Goal: Task Accomplishment & Management: Complete application form

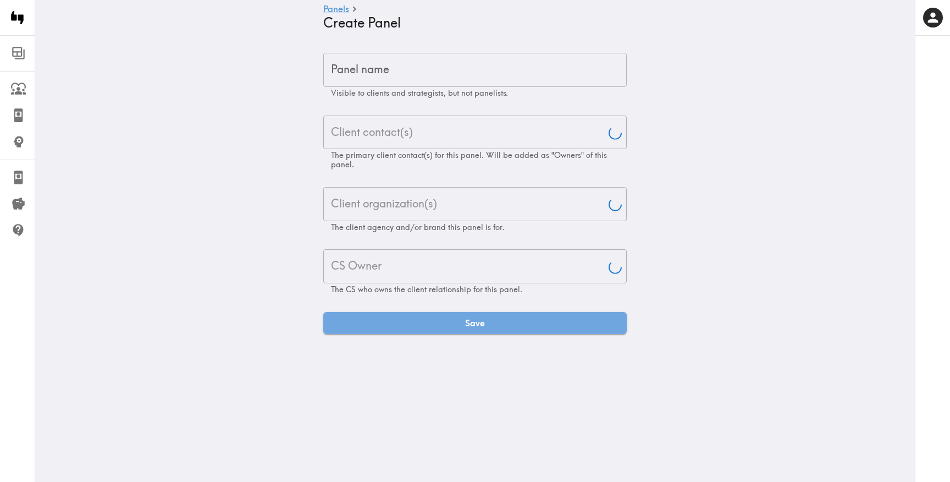
type input "[PERSON_NAME]"
drag, startPoint x: 395, startPoint y: 91, endPoint x: 395, endPoint y: 78, distance: 12.7
click at [395, 91] on span "Visible to clients and strategists, but not panelists." at bounding box center [419, 93] width 177 height 10
click at [394, 67] on input "Panel name" at bounding box center [475, 70] width 304 height 34
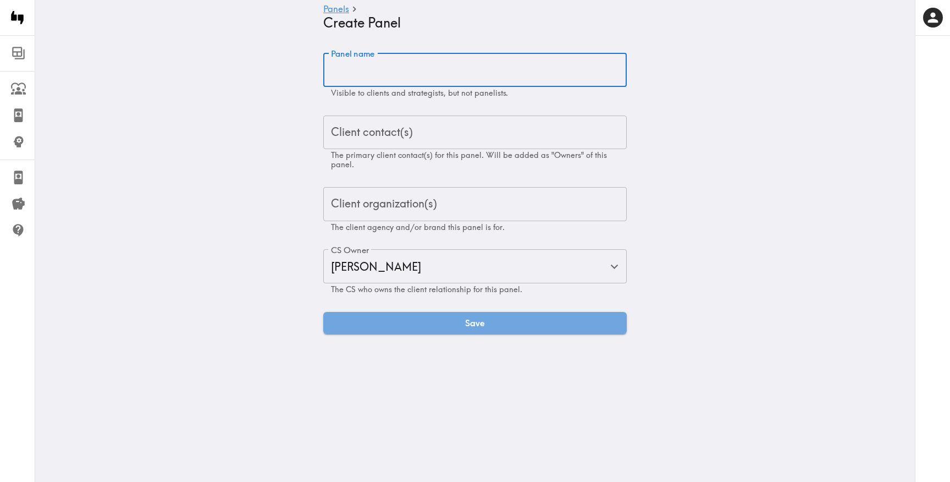
paste input "Core Member Client-List Exploratory"
click at [351, 163] on p "The primary client contact(s) for this panel. Will be added as "Owners" of this…" at bounding box center [475, 160] width 288 height 19
type input "Core Member Client-List Exploratory"
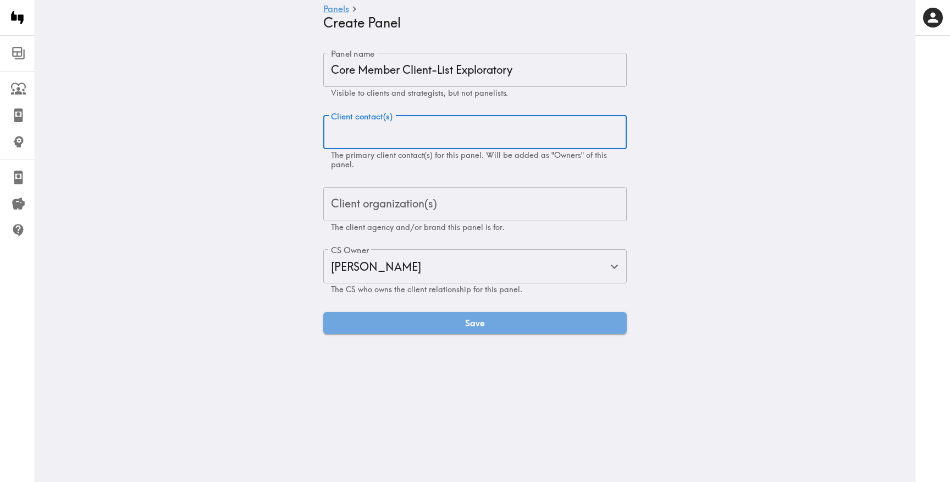
click at [358, 139] on input "Client contact(s)" at bounding box center [475, 132] width 294 height 24
click at [355, 136] on input "Client contact(s)" at bounding box center [475, 132] width 294 height 24
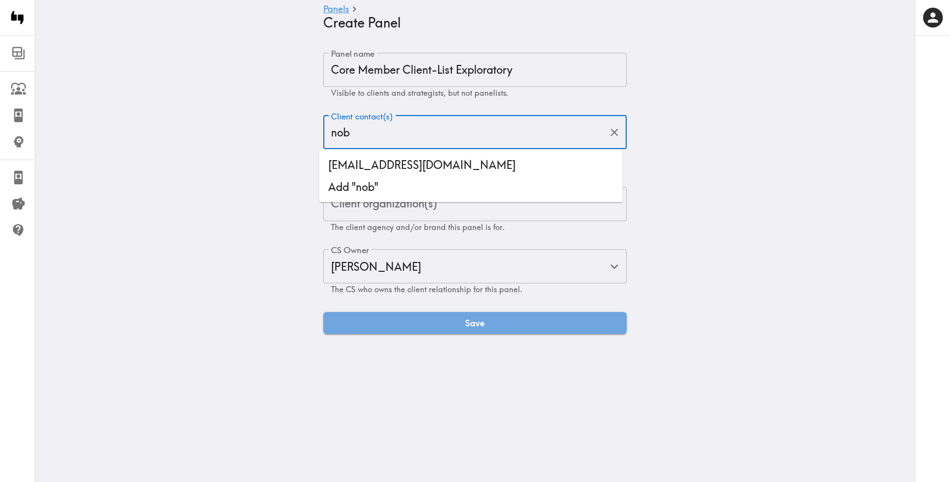
type input "nobl"
click at [388, 162] on li "[EMAIL_ADDRESS][DOMAIN_NAME]" at bounding box center [472, 165] width 304 height 22
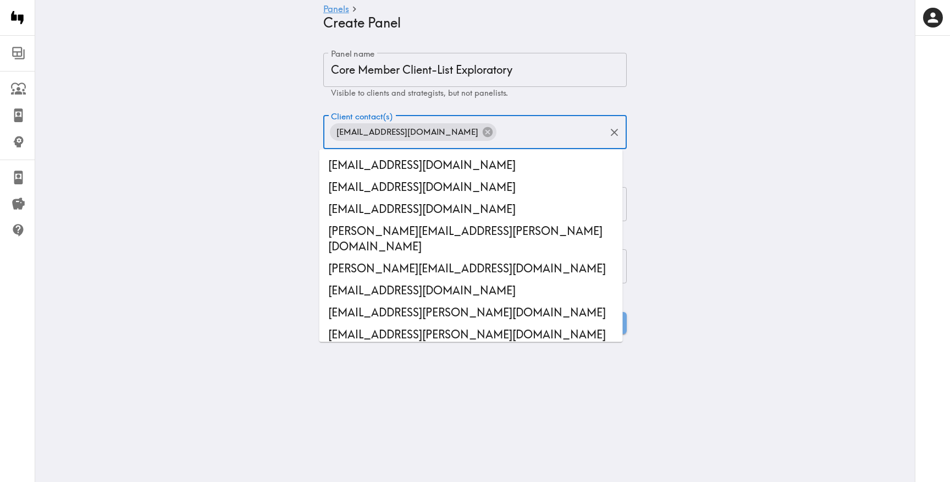
scroll to position [29667, 0]
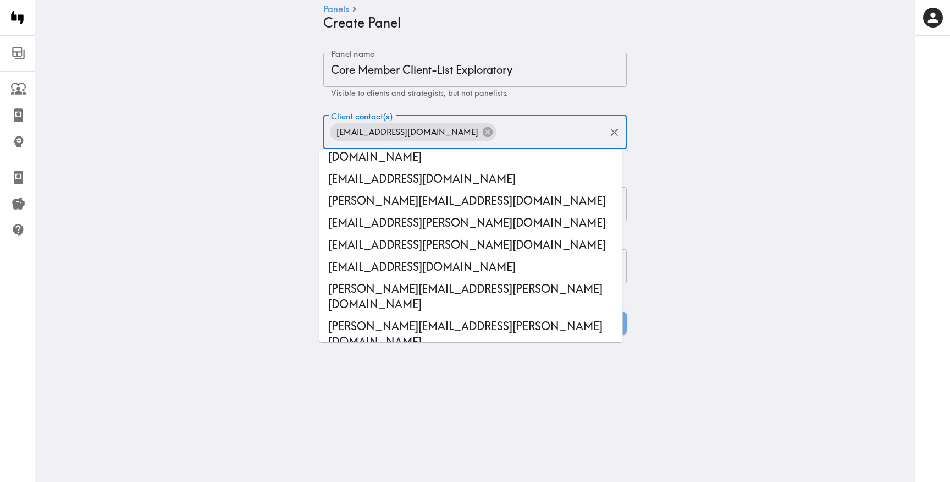
paste input "[PERSON_NAME][EMAIL_ADDRESS][DOMAIN_NAME]"
type input "[PERSON_NAME][EMAIL_ADDRESS][DOMAIN_NAME]"
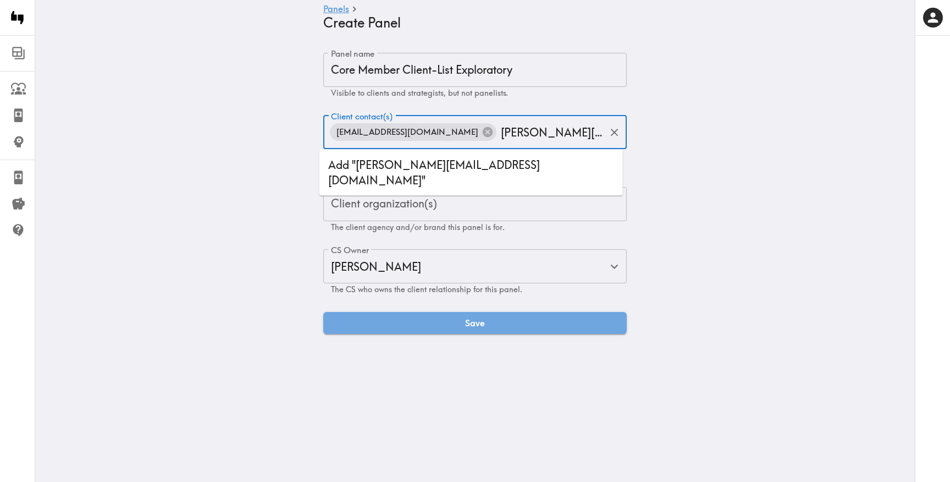
click at [433, 168] on li "Add "[PERSON_NAME][EMAIL_ADDRESS][DOMAIN_NAME]"" at bounding box center [472, 172] width 304 height 37
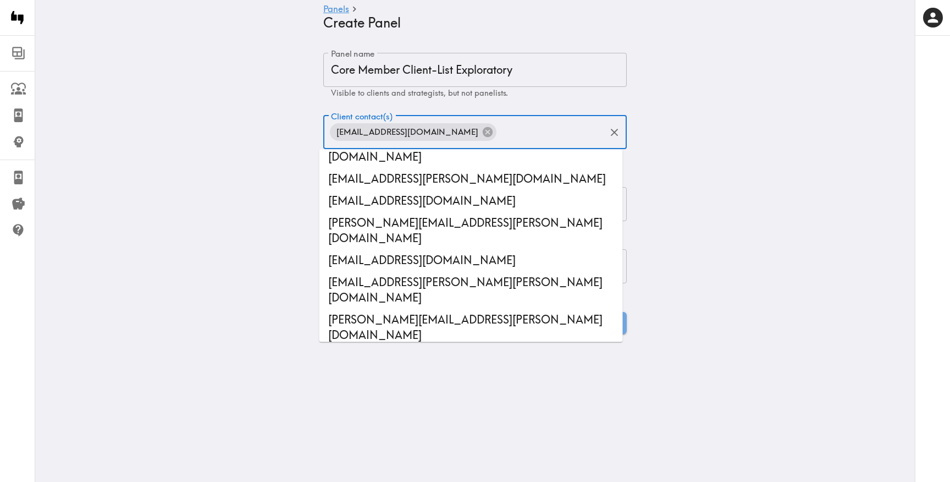
scroll to position [30514, 0]
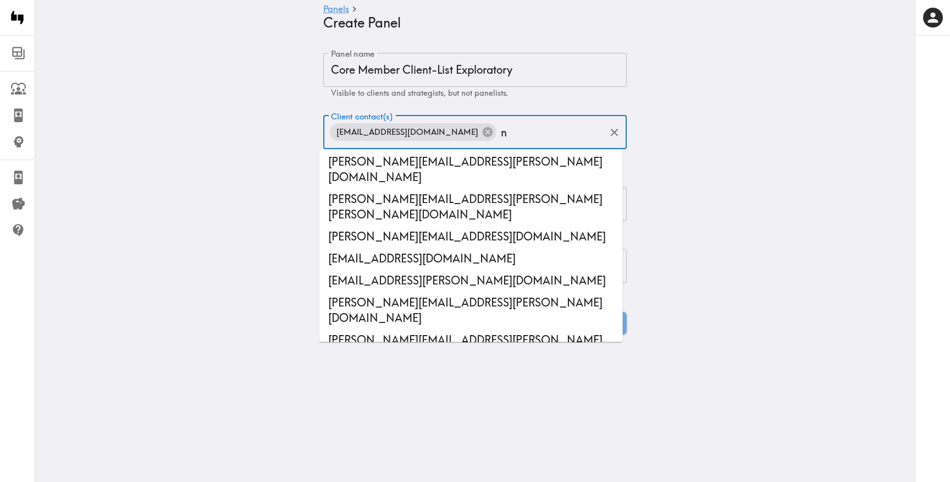
type input "no"
